Goal: Find specific page/section

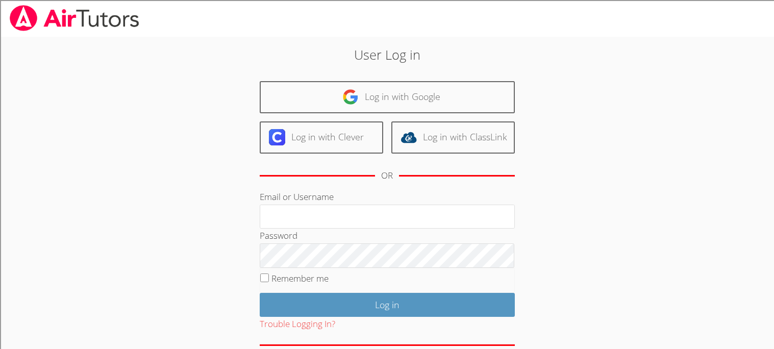
click at [200, 6] on div at bounding box center [387, 18] width 774 height 37
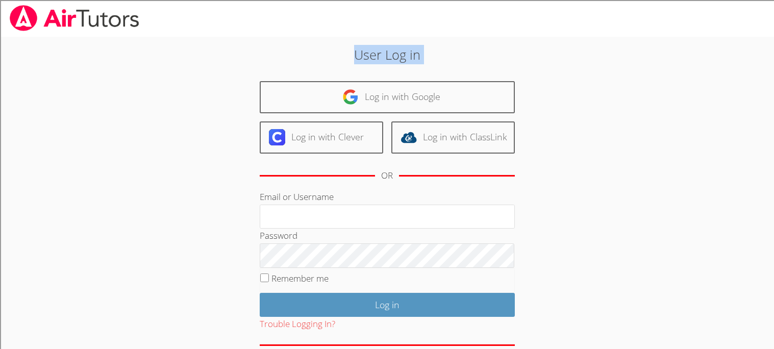
click at [200, 6] on div at bounding box center [387, 18] width 774 height 37
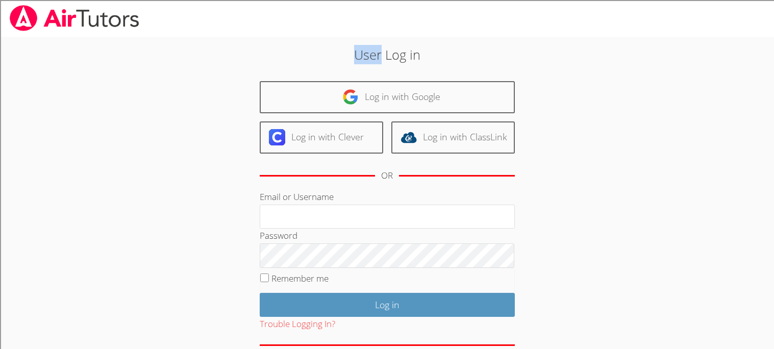
click at [200, 6] on div at bounding box center [387, 18] width 774 height 37
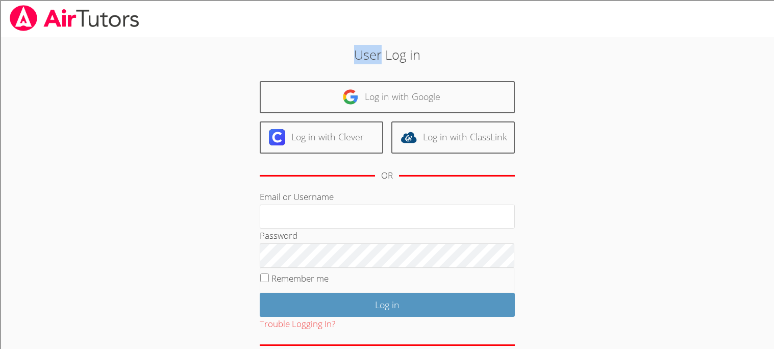
click at [200, 6] on div at bounding box center [387, 18] width 774 height 37
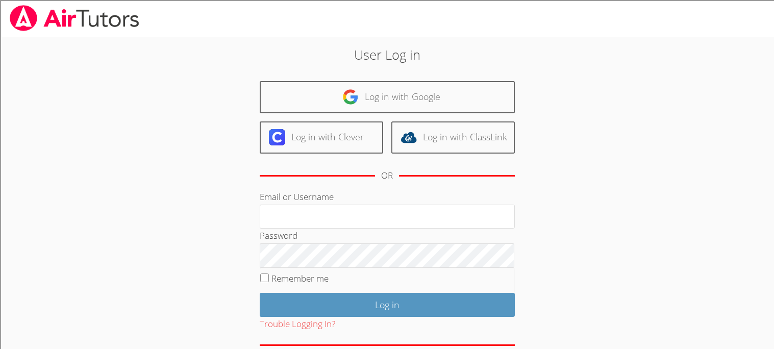
click at [200, 6] on div at bounding box center [387, 18] width 774 height 37
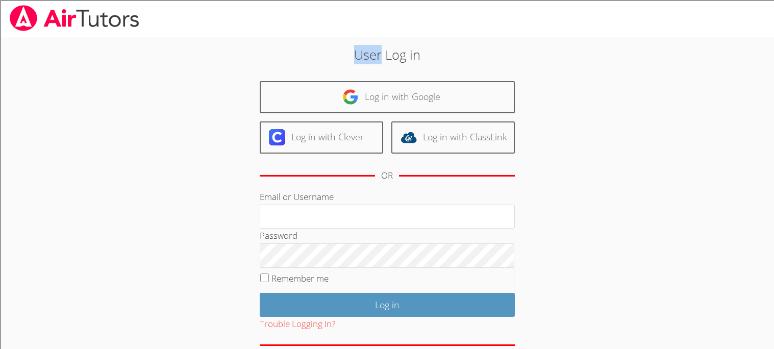
click at [200, 6] on div at bounding box center [387, 18] width 774 height 37
